Goal: Transaction & Acquisition: Subscribe to service/newsletter

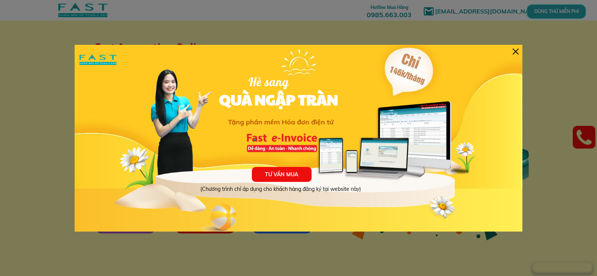
click at [520, 50] on div "TƯ VẤN MUA (Chương trình chỉ áp dụng cho khách hàng đăng ký tại website này) Hè…" at bounding box center [298, 138] width 447 height 186
click at [517, 52] on div at bounding box center [515, 51] width 6 height 6
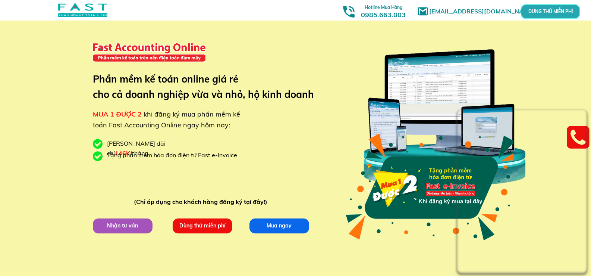
click at [141, 225] on p "Nhận tư vấn" at bounding box center [122, 225] width 60 height 15
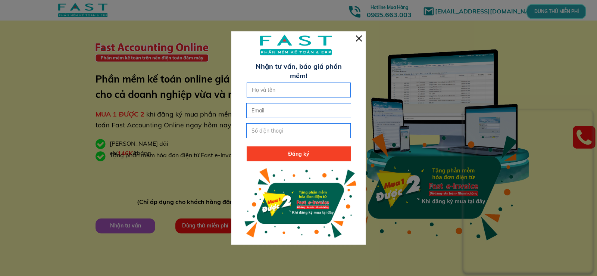
click at [283, 129] on input "tel" at bounding box center [298, 130] width 98 height 14
type input "0943944096"
type input "[PERSON_NAME]"
type input "[EMAIL_ADDRESS][DOMAIN_NAME]"
type input "0943944096"
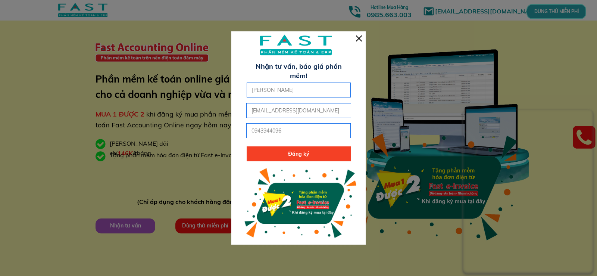
click at [260, 149] on p "Đăng ký" at bounding box center [298, 153] width 104 height 15
